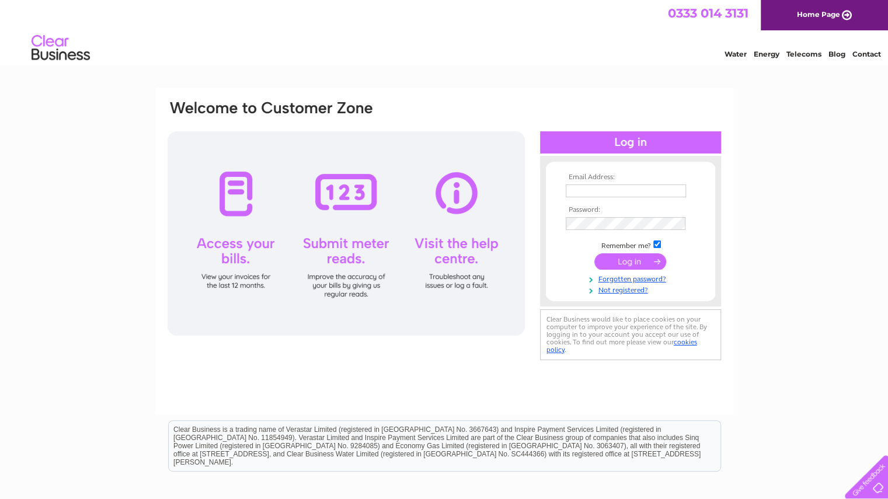
type input "mark@corporation.org.uk"
click at [627, 265] on input "submit" at bounding box center [630, 261] width 72 height 16
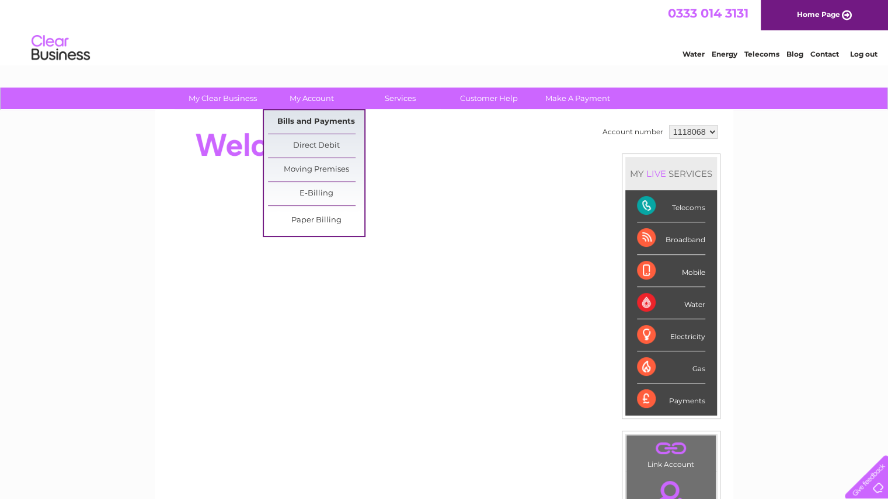
click at [302, 121] on link "Bills and Payments" at bounding box center [316, 121] width 96 height 23
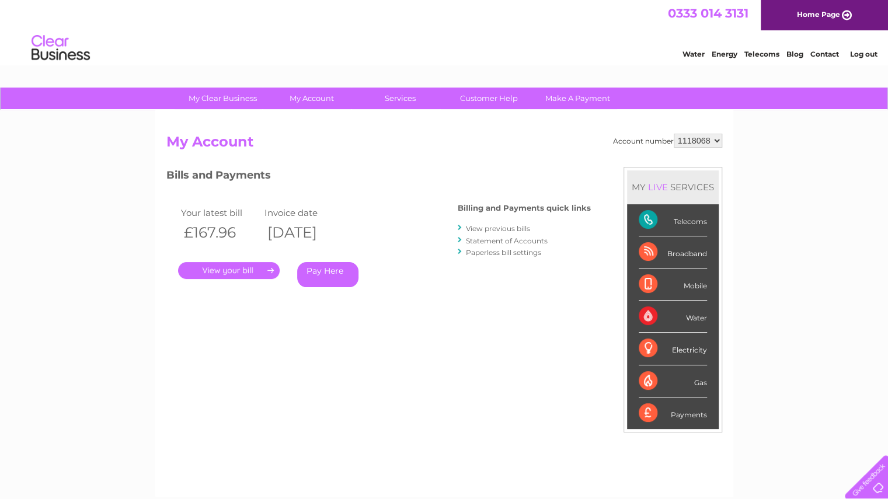
click at [233, 272] on link "." at bounding box center [229, 270] width 102 height 17
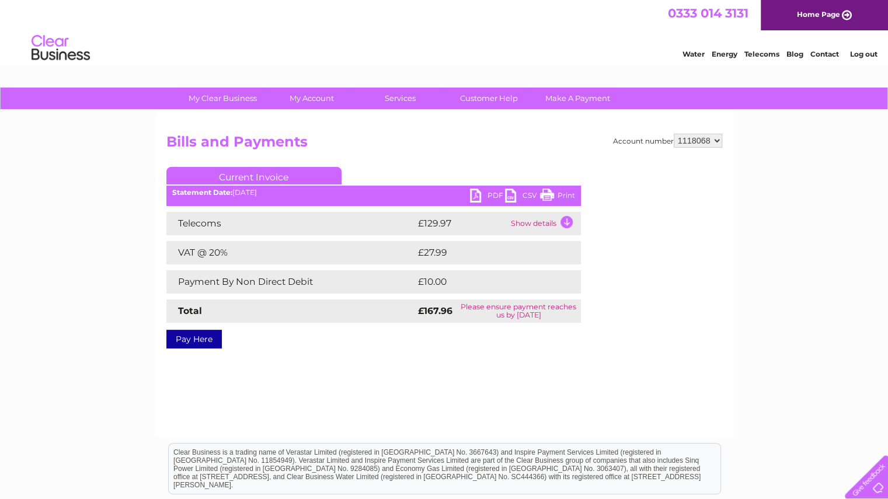
click at [489, 193] on link "PDF" at bounding box center [487, 196] width 35 height 17
